Goal: Task Accomplishment & Management: Manage account settings

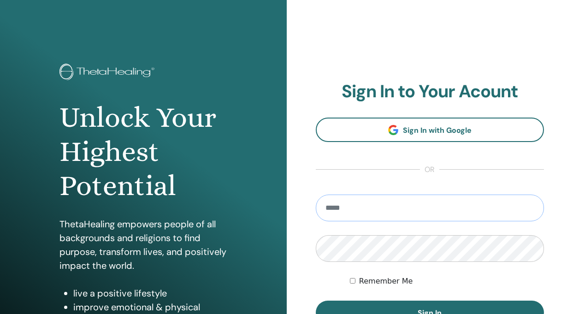
type input "**********"
click at [429, 312] on button "Sign In" at bounding box center [429, 312] width 228 height 24
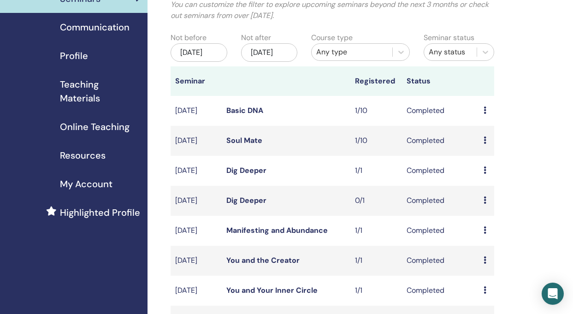
scroll to position [70, 0]
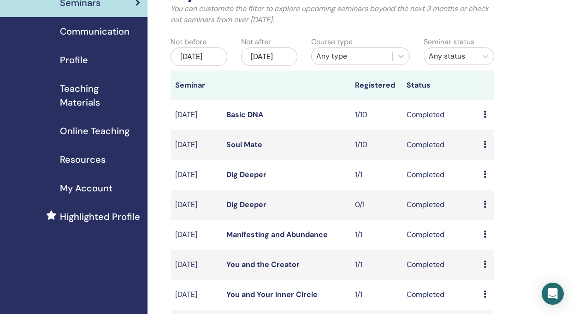
click at [485, 118] on icon at bounding box center [484, 114] width 3 height 7
click at [532, 104] on div "My Seminars You can customize the filter to explore upcoming seminars beyond th…" at bounding box center [361, 275] width 429 height 631
click at [485, 118] on icon at bounding box center [484, 114] width 3 height 7
click at [485, 144] on link "Attendees" at bounding box center [491, 141] width 35 height 10
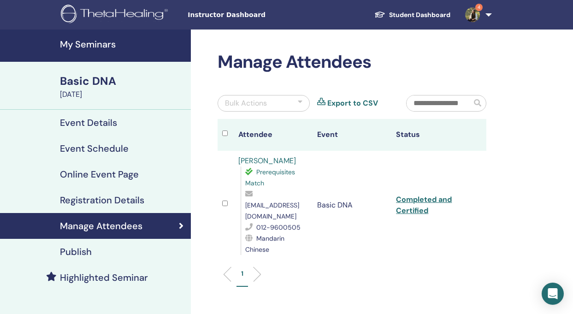
click at [107, 41] on h4 "My Seminars" at bounding box center [122, 44] width 125 height 11
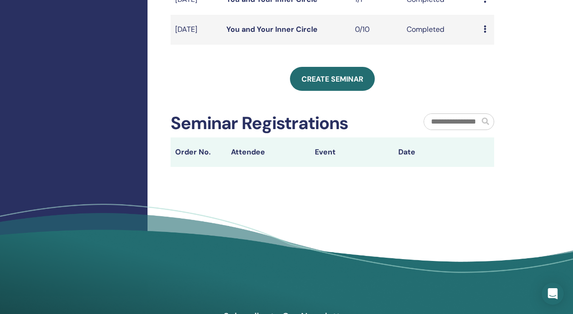
scroll to position [375, 0]
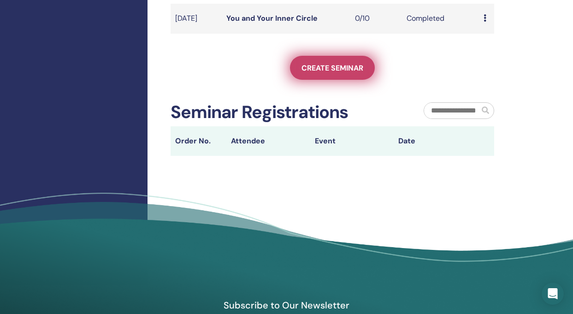
click at [315, 73] on span "Create seminar" at bounding box center [332, 68] width 62 height 10
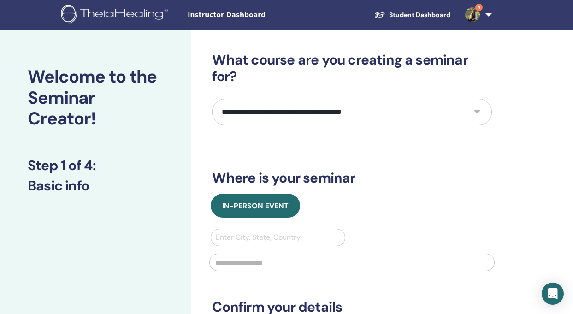
select select "****"
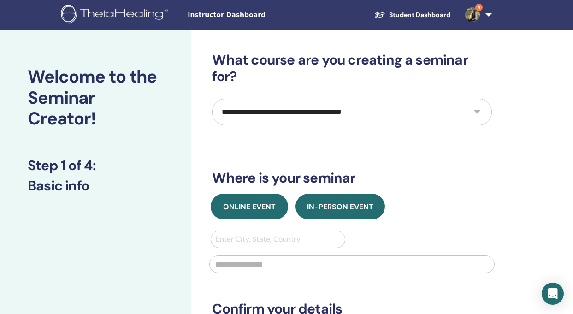
click at [255, 199] on button "Online Event" at bounding box center [248, 206] width 77 height 26
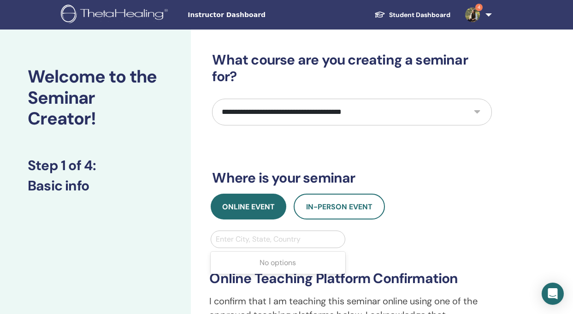
click at [257, 241] on div "Enter City, State, Country" at bounding box center [278, 239] width 124 height 11
type input "*"
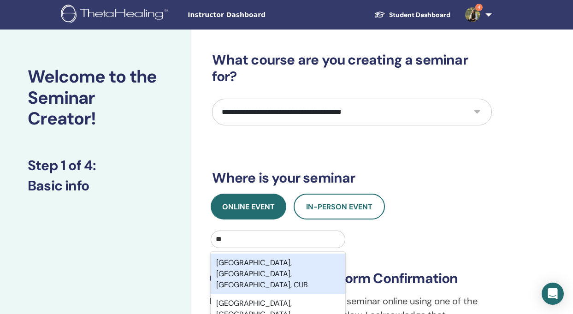
type input "*"
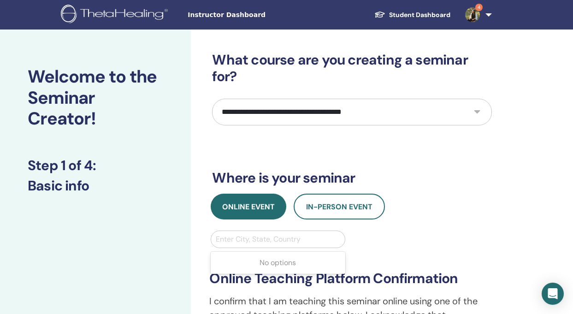
type input "*"
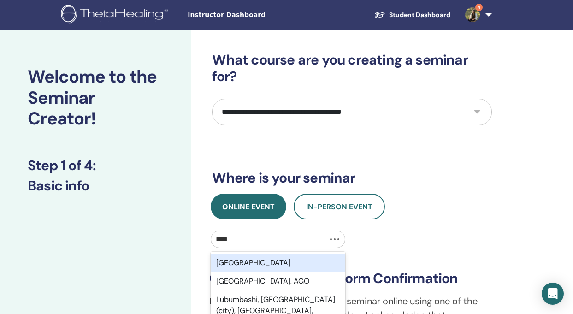
type input "*****"
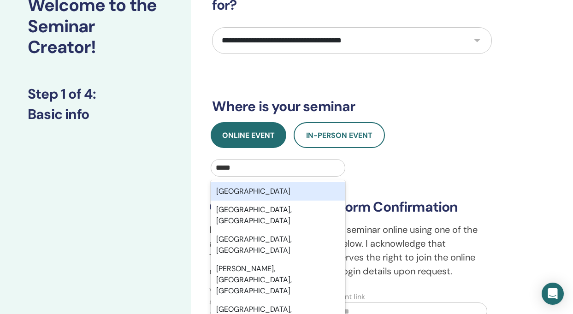
scroll to position [72, 0]
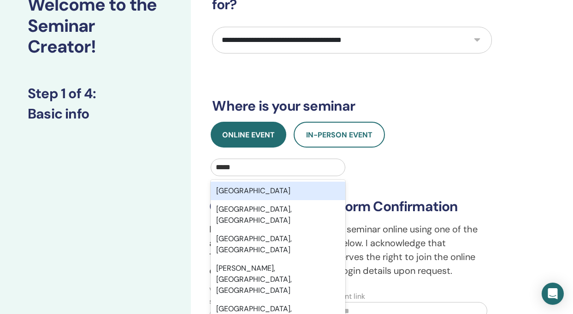
click at [316, 193] on div "Luxembourg" at bounding box center [277, 190] width 134 height 18
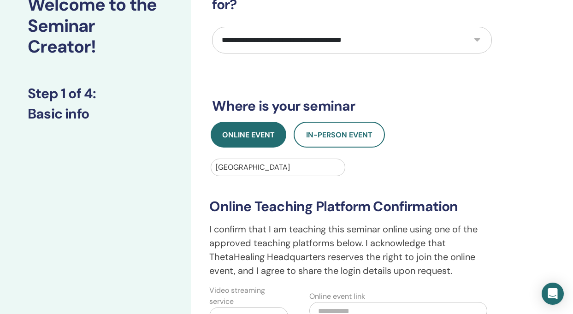
click at [425, 109] on h3 "Where is your seminar" at bounding box center [352, 106] width 280 height 17
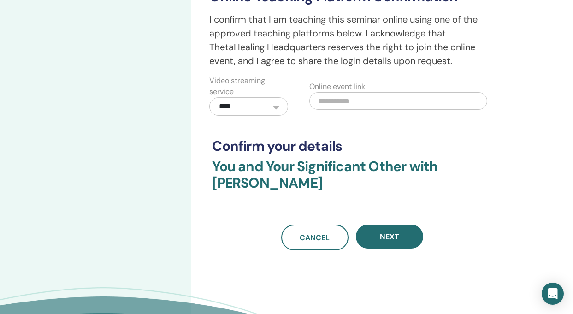
scroll to position [282, 0]
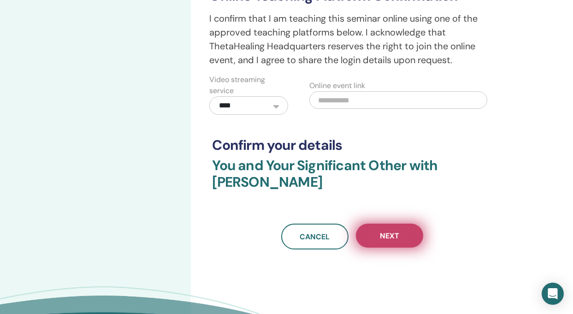
click at [384, 242] on button "Next" at bounding box center [389, 235] width 67 height 24
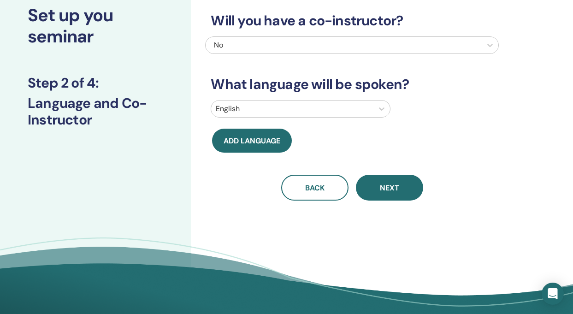
scroll to position [20, 0]
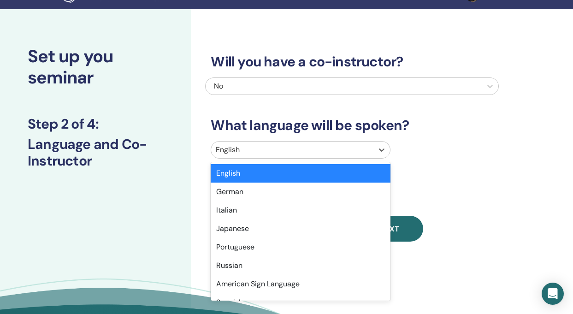
click at [344, 151] on div at bounding box center [292, 149] width 152 height 13
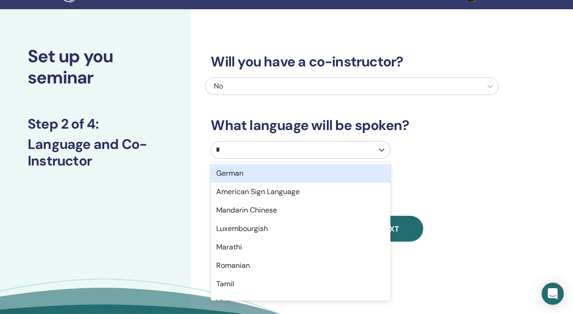
type input "**"
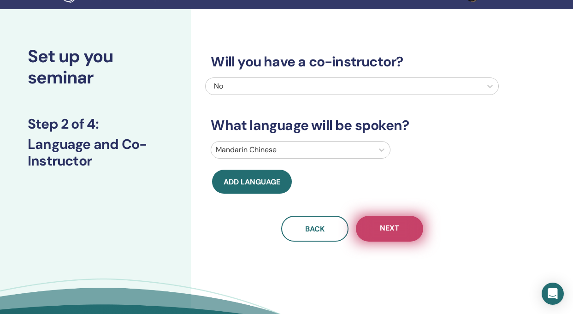
click at [399, 232] on button "Next" at bounding box center [389, 229] width 67 height 26
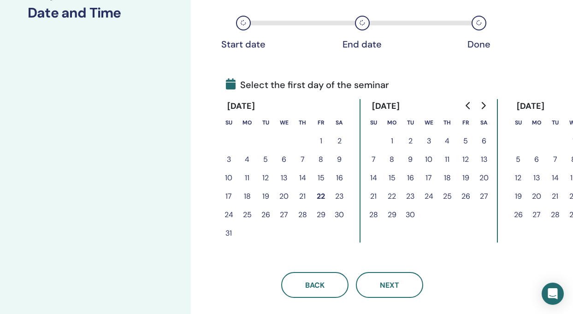
scroll to position [151, 0]
click at [341, 194] on button "23" at bounding box center [339, 196] width 18 height 18
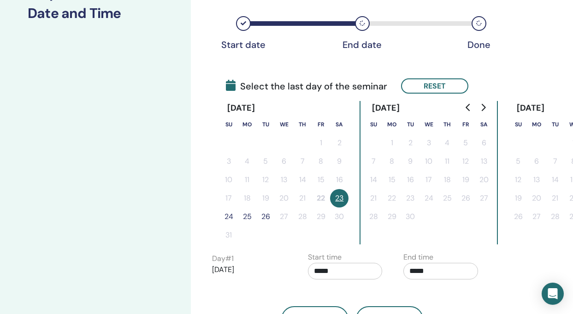
click at [229, 218] on button "24" at bounding box center [228, 216] width 18 height 18
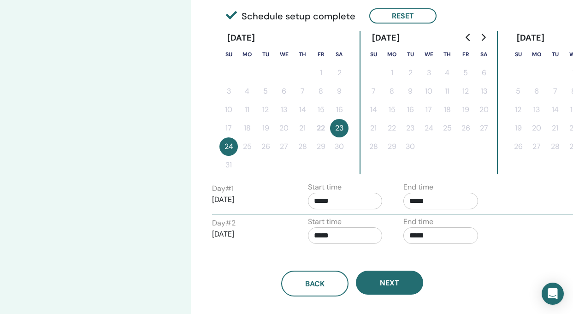
scroll to position [229, 0]
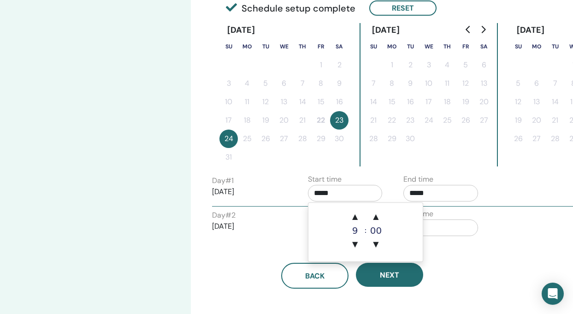
click at [323, 195] on input "*****" at bounding box center [345, 193] width 75 height 17
click at [354, 244] on span "▼" at bounding box center [354, 244] width 18 height 18
type input "*****"
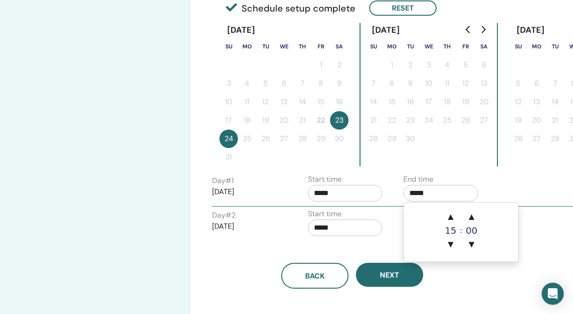
click at [413, 200] on input "*****" at bounding box center [440, 193] width 75 height 17
click at [450, 241] on span "▼" at bounding box center [450, 244] width 18 height 18
type input "*****"
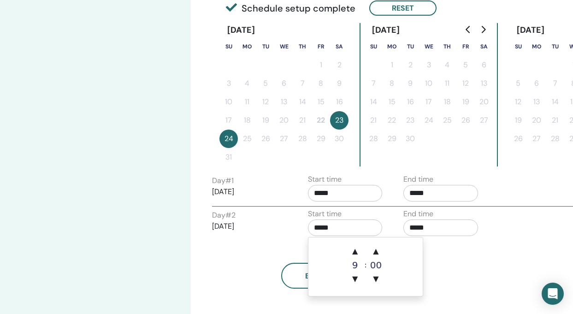
click at [317, 229] on input "*****" at bounding box center [345, 227] width 75 height 17
click at [358, 276] on span "▼" at bounding box center [354, 278] width 18 height 18
type input "*****"
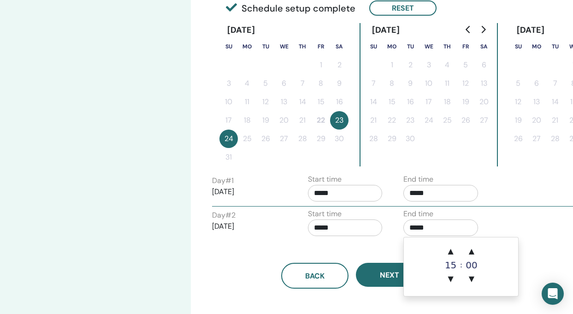
click at [415, 226] on input "*****" at bounding box center [440, 227] width 75 height 17
click at [452, 277] on span "▼" at bounding box center [450, 278] width 18 height 18
type input "*****"
click at [374, 257] on div "Back Next" at bounding box center [351, 264] width 293 height 48
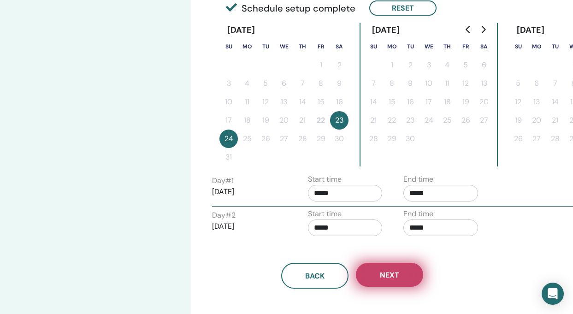
click at [382, 277] on span "Next" at bounding box center [389, 275] width 19 height 10
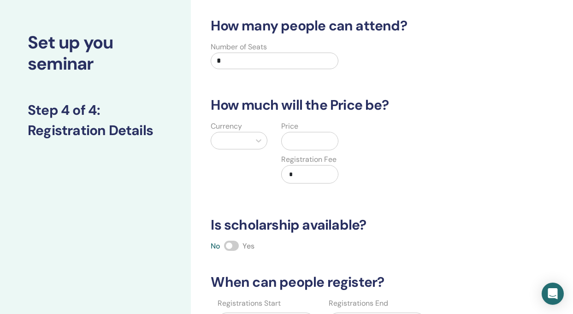
scroll to position [35, 0]
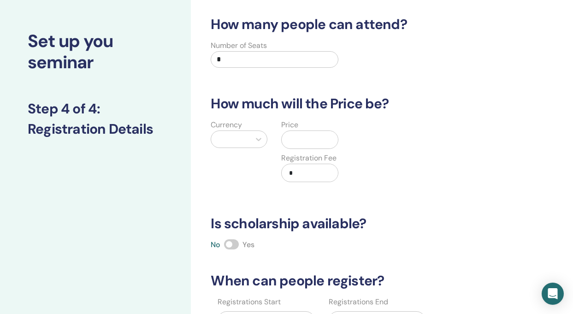
click at [310, 60] on input "*" at bounding box center [273, 59] width 127 height 17
type input "**"
click at [254, 138] on icon at bounding box center [258, 138] width 9 height 9
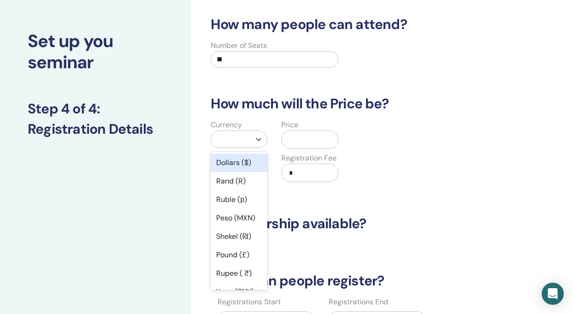
click at [248, 160] on div "Dollars ($)" at bounding box center [238, 162] width 57 height 18
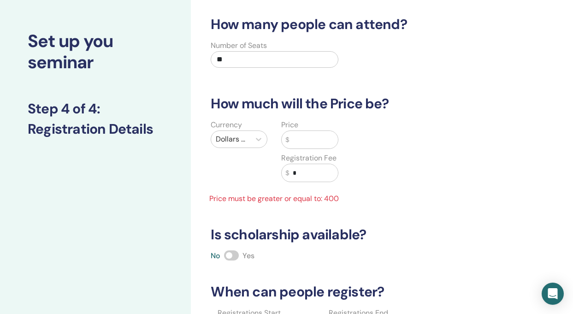
click at [303, 146] on input "text" at bounding box center [313, 140] width 48 height 18
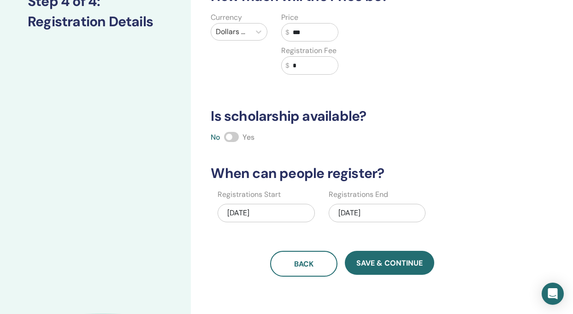
scroll to position [147, 0]
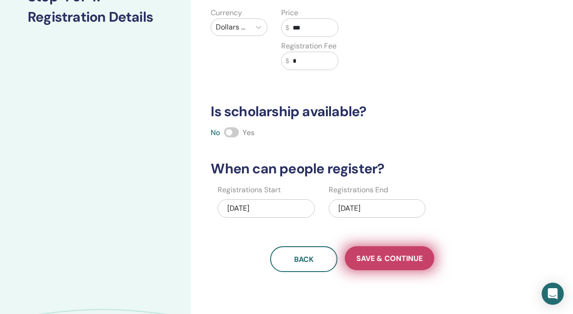
type input "***"
click at [396, 264] on button "Save & Continue" at bounding box center [389, 258] width 89 height 24
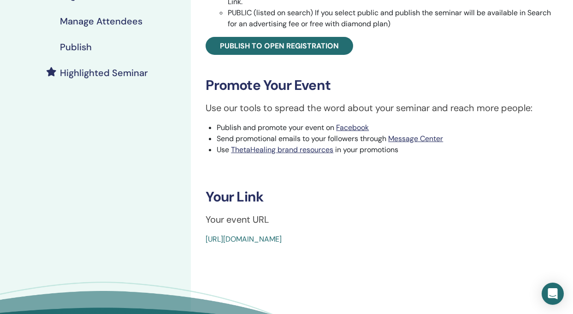
scroll to position [230, 0]
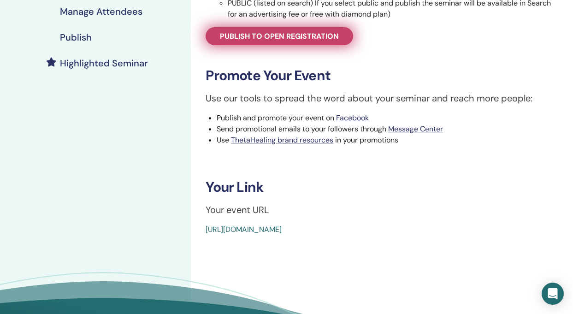
click at [313, 37] on span "Publish to open registration" at bounding box center [279, 36] width 119 height 10
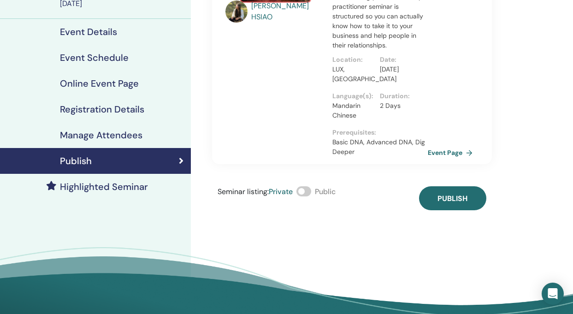
scroll to position [112, 0]
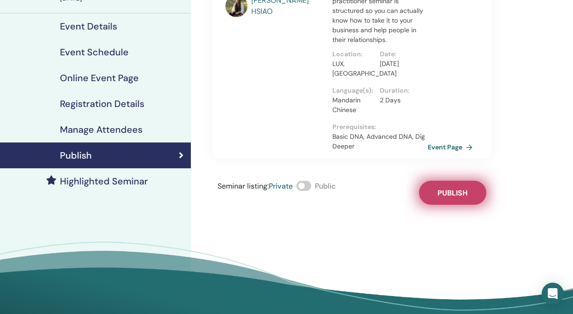
click at [470, 193] on button "Publish" at bounding box center [452, 193] width 67 height 24
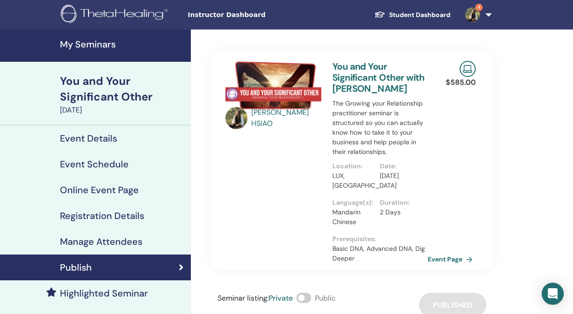
scroll to position [0, 0]
click at [464, 259] on link "Event Page" at bounding box center [453, 259] width 48 height 14
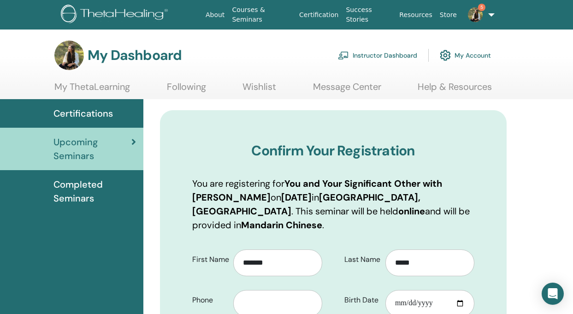
click at [392, 54] on link "Instructor Dashboard" at bounding box center [377, 55] width 79 height 20
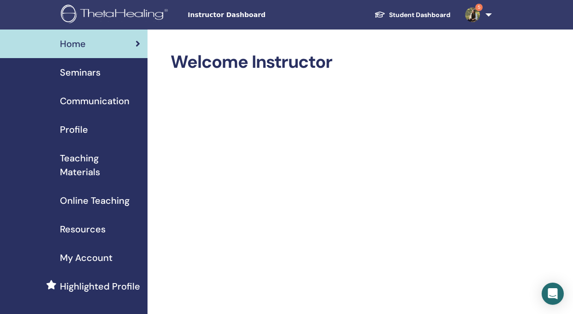
click at [83, 166] on span "Teaching Materials" at bounding box center [100, 165] width 80 height 28
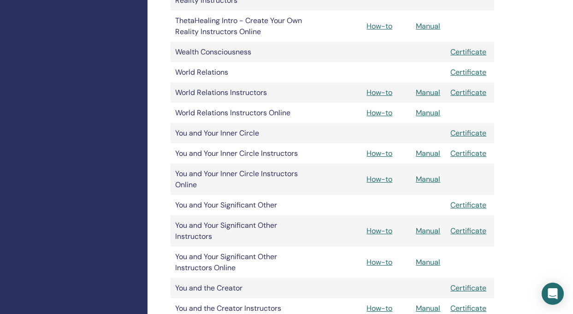
scroll to position [654, 0]
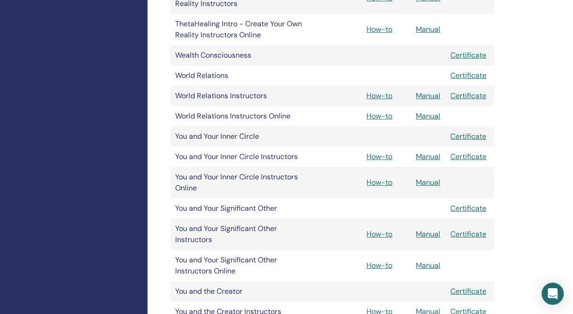
click at [426, 260] on link "Manual" at bounding box center [427, 265] width 24 height 10
click at [429, 229] on link "Manual" at bounding box center [427, 234] width 24 height 10
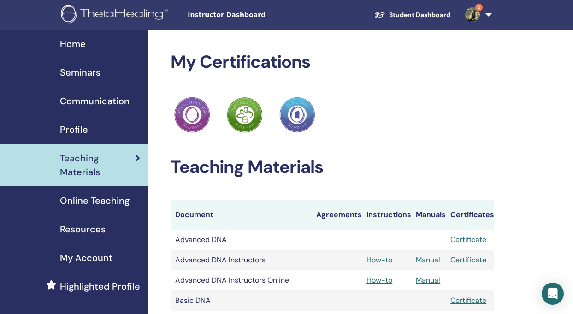
scroll to position [0, 0]
click at [79, 39] on span "Home" at bounding box center [73, 44] width 26 height 14
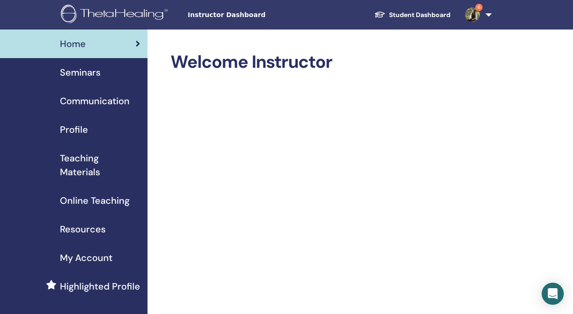
click at [91, 77] on span "Seminars" at bounding box center [80, 72] width 41 height 14
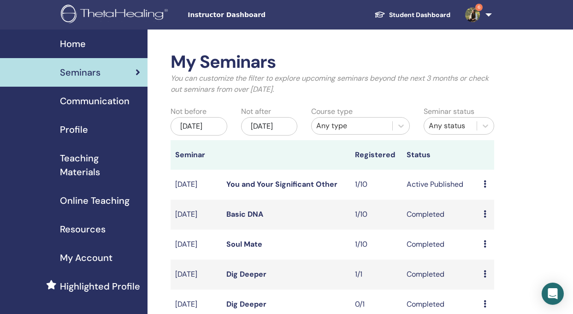
click at [486, 189] on div "Preview Edit Attendees Cancel" at bounding box center [486, 184] width 6 height 11
click at [493, 223] on link "Attendees" at bounding box center [493, 225] width 35 height 10
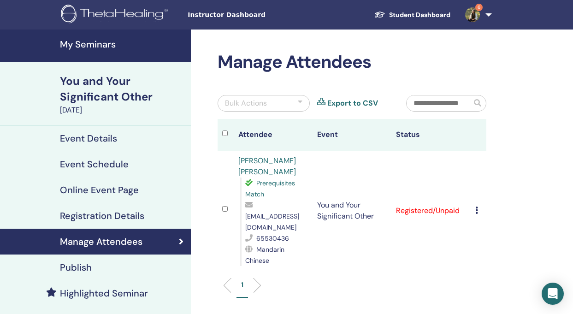
click at [475, 206] on icon at bounding box center [476, 209] width 3 height 7
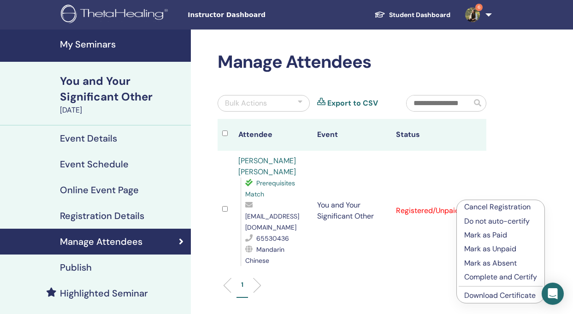
click at [499, 230] on p "Mark as Paid" at bounding box center [500, 234] width 73 height 11
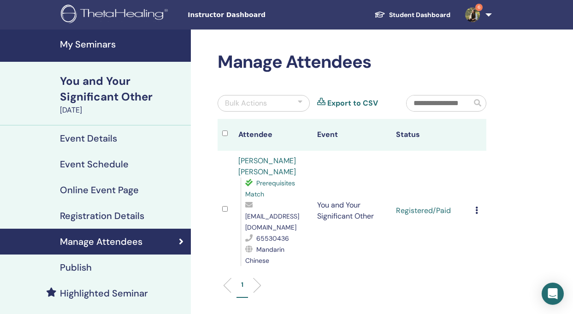
click at [500, 230] on div "Manage Attendees Bulk Actions Export to CSV Attendee Event Status [PERSON_NAME]…" at bounding box center [382, 232] width 382 height 406
